Goal: Book appointment/travel/reservation

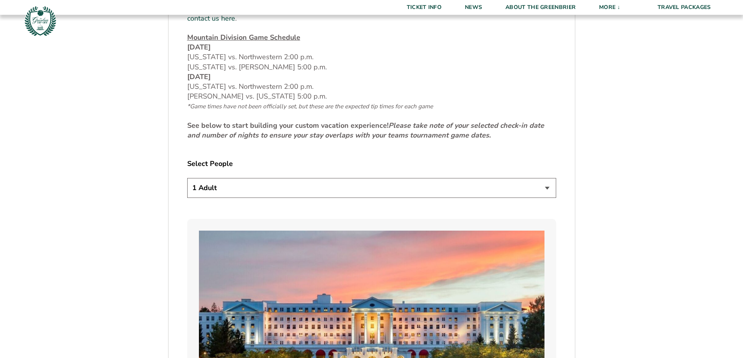
scroll to position [390, 0]
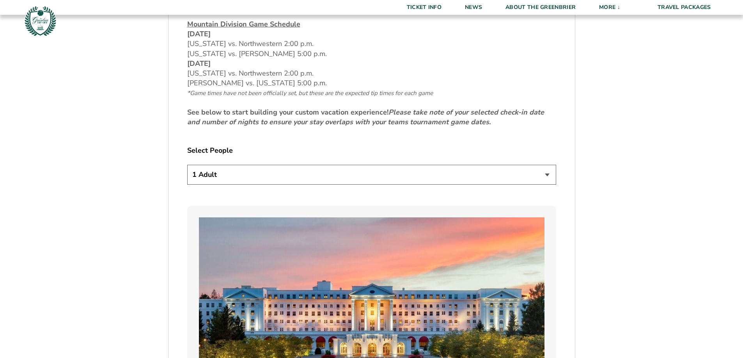
drag, startPoint x: 287, startPoint y: 179, endPoint x: 288, endPoint y: 173, distance: 6.3
click at [289, 172] on select "1 Adult 2 Adults 3 Adults 4 Adults 2 Adults + 1 Child 2 Adults + 2 Children 2 A…" at bounding box center [371, 175] width 369 height 20
select select "2 Adults"
click at [187, 165] on select "1 Adult 2 Adults 3 Adults 4 Adults 2 Adults + 1 Child 2 Adults + 2 Children 2 A…" at bounding box center [371, 175] width 369 height 20
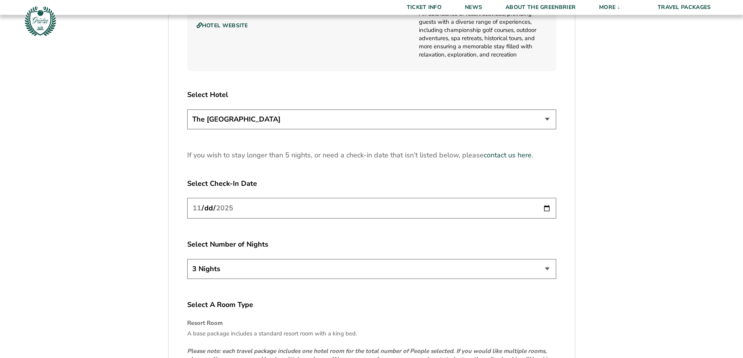
scroll to position [975, 0]
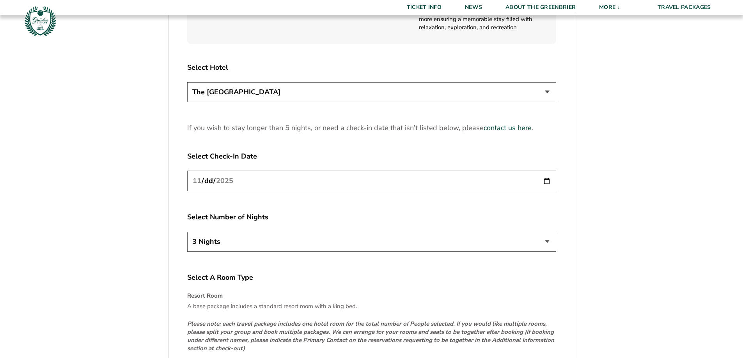
click at [266, 85] on select "The [GEOGRAPHIC_DATA]" at bounding box center [371, 92] width 369 height 20
click at [290, 82] on select "The [GEOGRAPHIC_DATA]" at bounding box center [371, 92] width 369 height 20
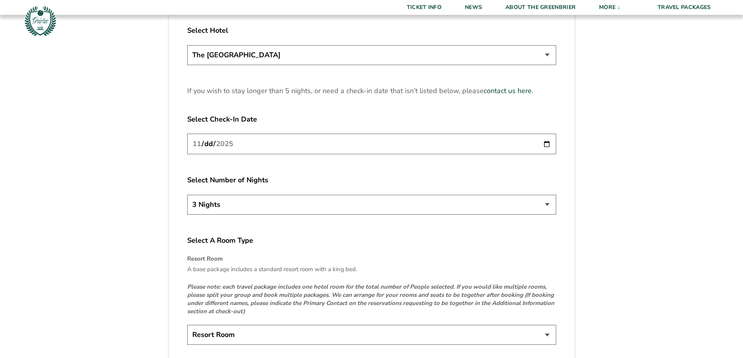
scroll to position [1053, 0]
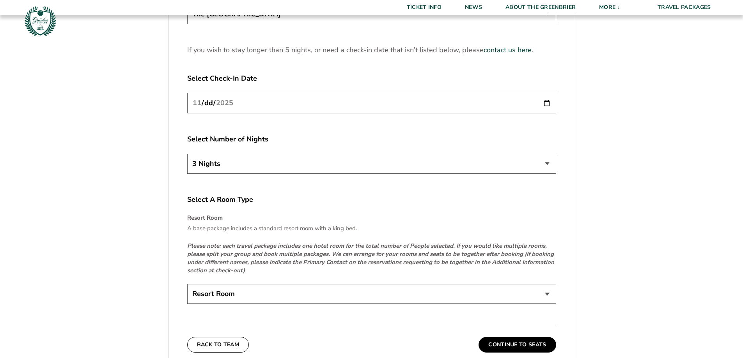
click at [283, 156] on select "3 Nights 4 Nights 5 Nights" at bounding box center [371, 164] width 369 height 20
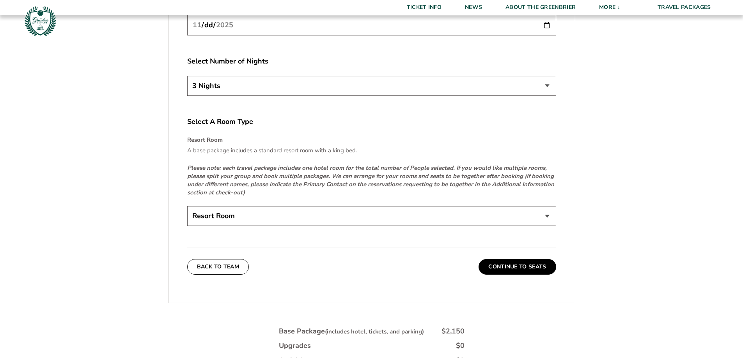
click at [280, 206] on select "Resort Room" at bounding box center [371, 216] width 369 height 20
click at [524, 259] on button "Continue To Seats" at bounding box center [517, 267] width 77 height 16
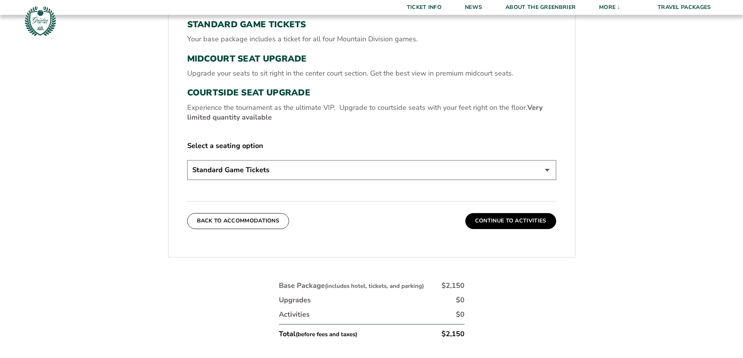
scroll to position [326, 0]
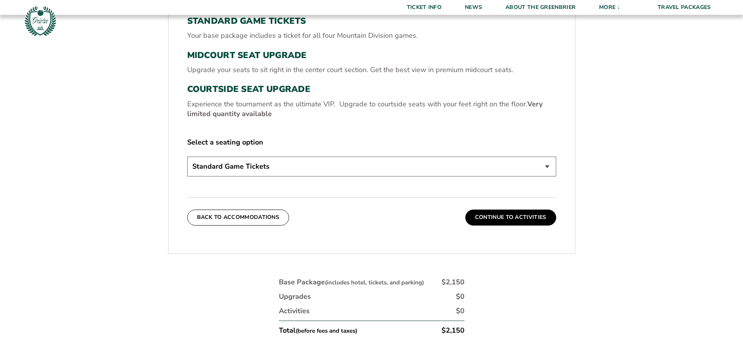
click at [446, 165] on select "Standard Game Tickets Midcourt Seat Upgrade (+$130 per person) Courtside Seat U…" at bounding box center [371, 167] width 369 height 20
select select "Midcourt Seat Upgrade"
click at [187, 157] on select "Standard Game Tickets Midcourt Seat Upgrade (+$130 per person) Courtside Seat U…" at bounding box center [371, 167] width 369 height 20
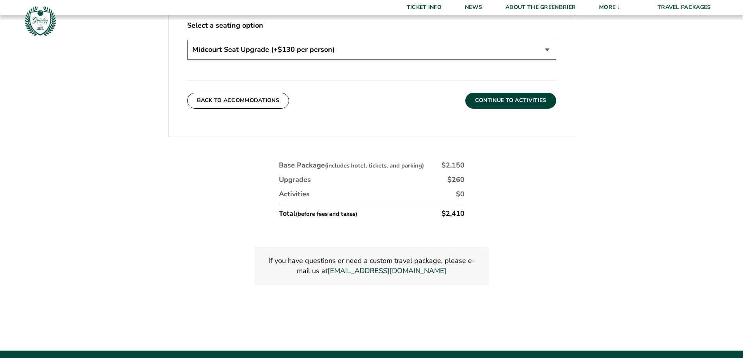
click at [511, 100] on button "Continue To Activities" at bounding box center [510, 101] width 91 height 16
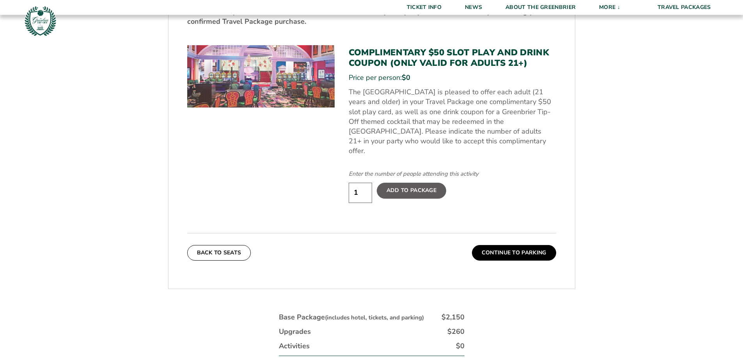
scroll to position [443, 0]
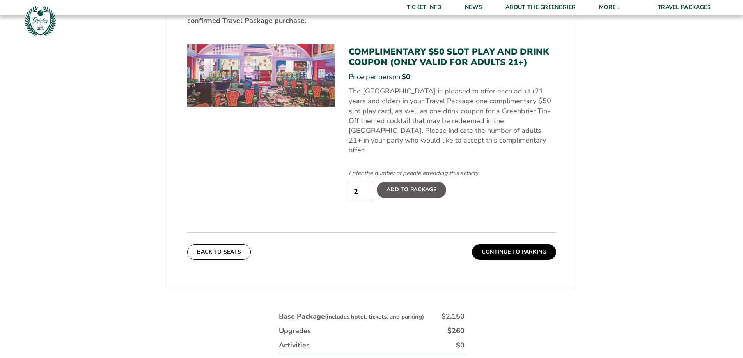
type input "2"
click at [365, 182] on input "2" at bounding box center [360, 192] width 23 height 20
click at [525, 245] on button "Continue To Parking" at bounding box center [514, 253] width 84 height 16
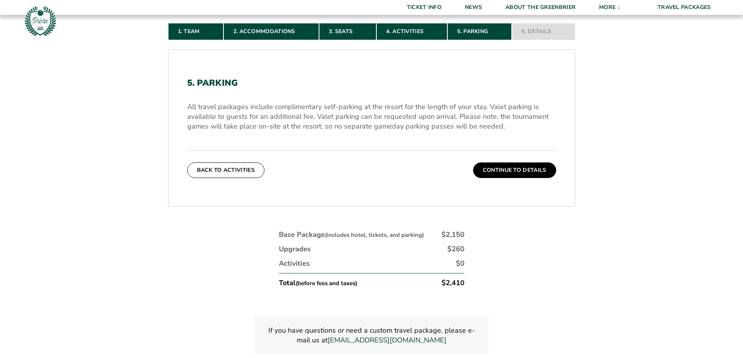
scroll to position [248, 0]
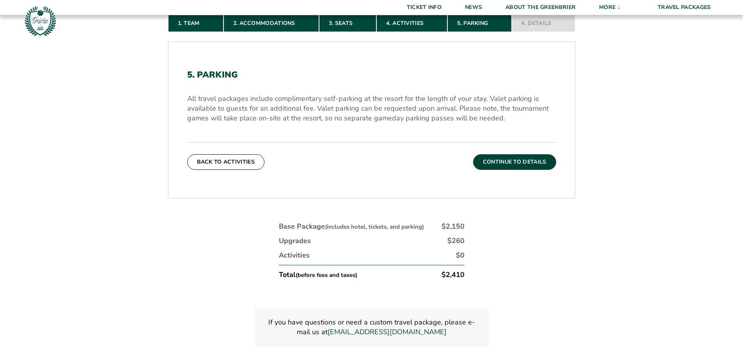
click at [529, 166] on button "Continue To Details" at bounding box center [514, 162] width 83 height 16
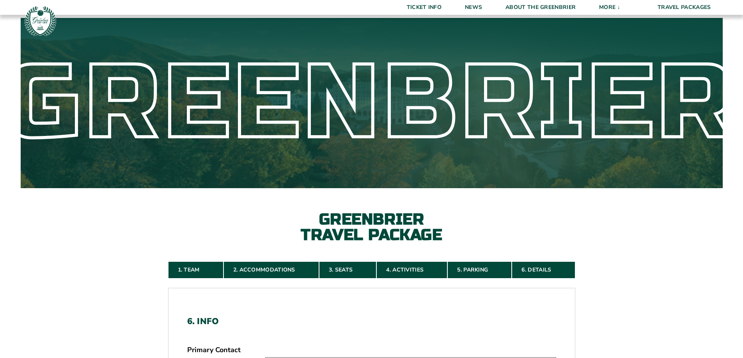
scroll to position [0, 0]
